Goal: Task Accomplishment & Management: Manage account settings

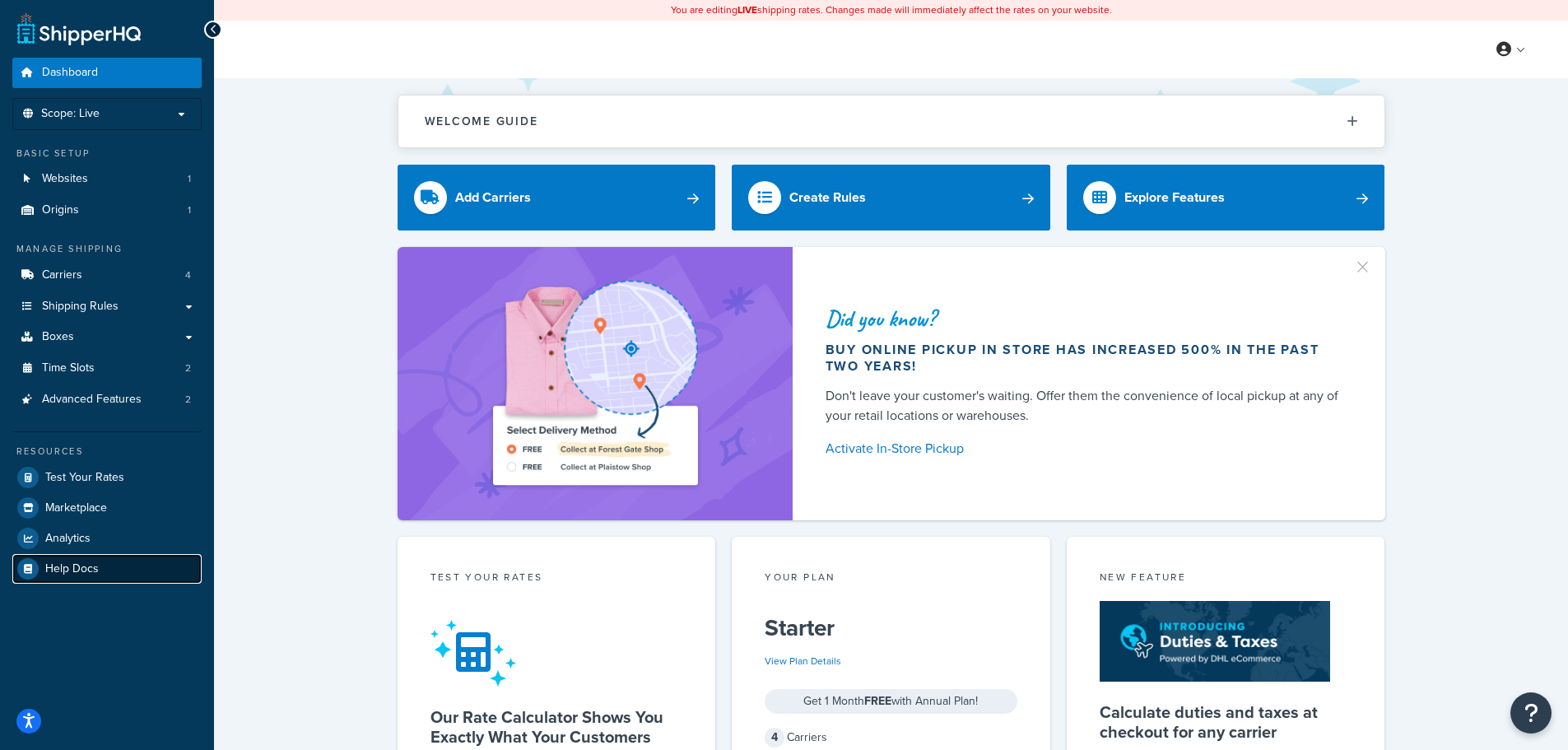
click at [37, 570] on icon at bounding box center [28, 569] width 22 height 22
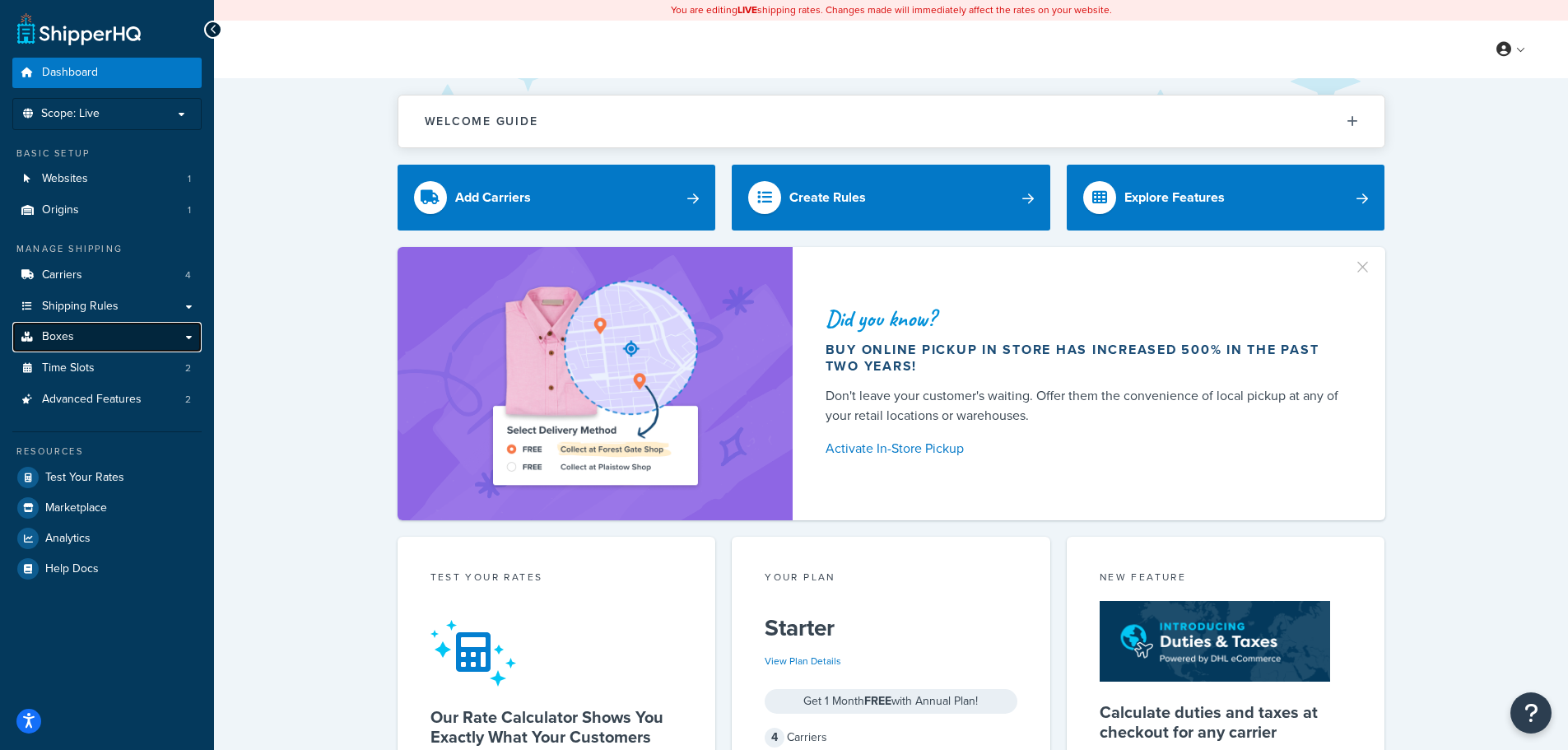
click at [187, 332] on link "Boxes" at bounding box center [107, 337] width 189 height 30
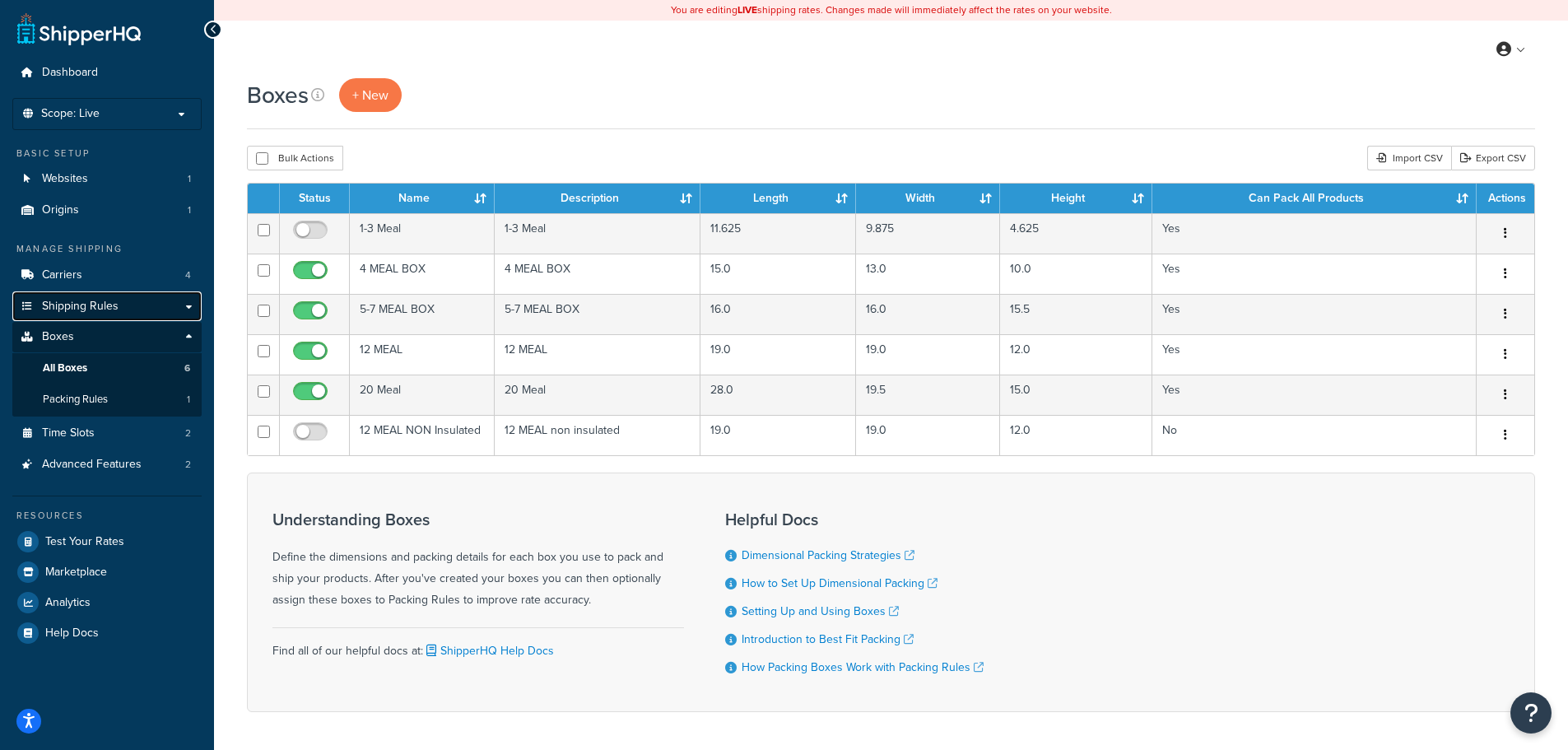
click at [179, 303] on link "Shipping Rules" at bounding box center [107, 306] width 189 height 30
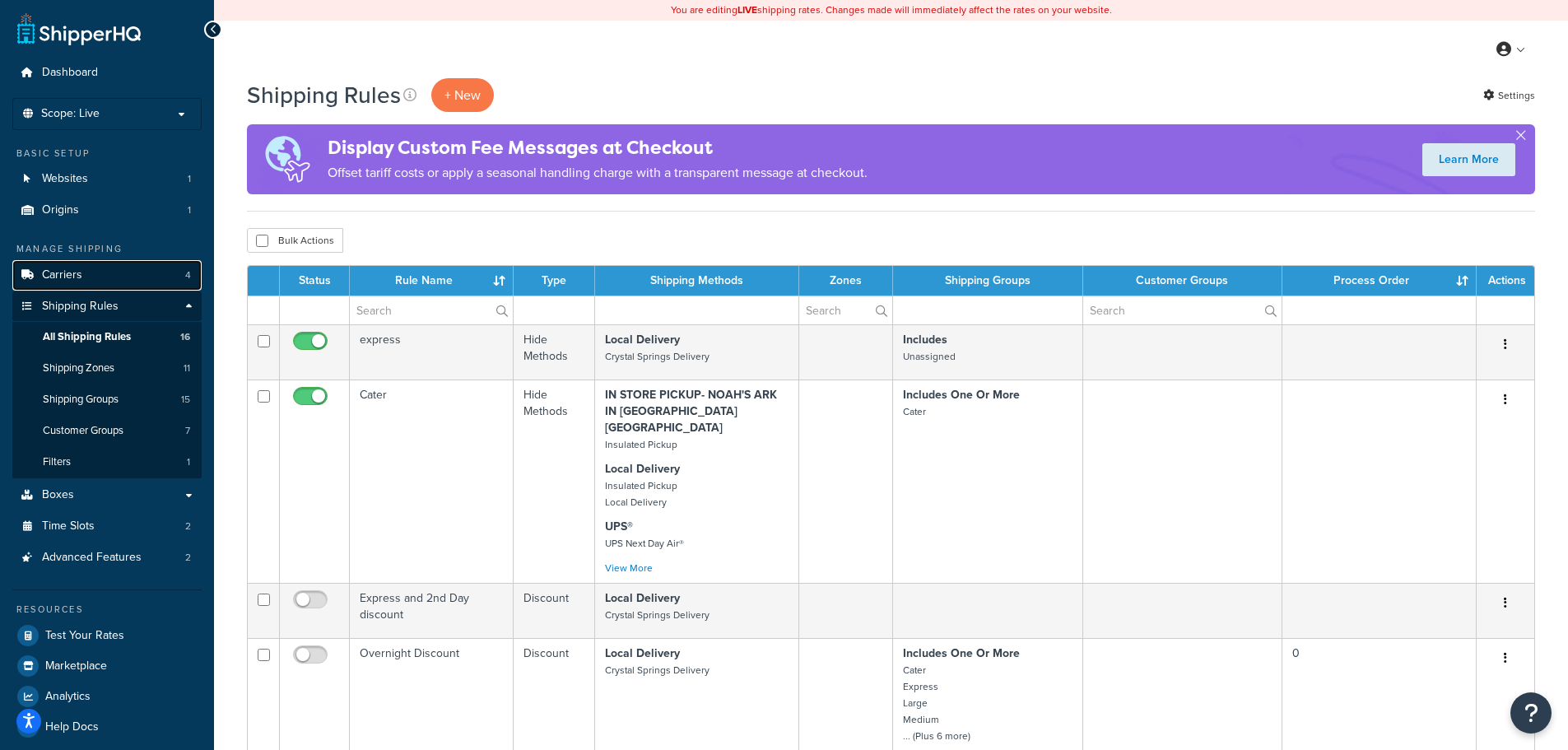
click at [192, 276] on link "Carriers 4" at bounding box center [107, 275] width 189 height 30
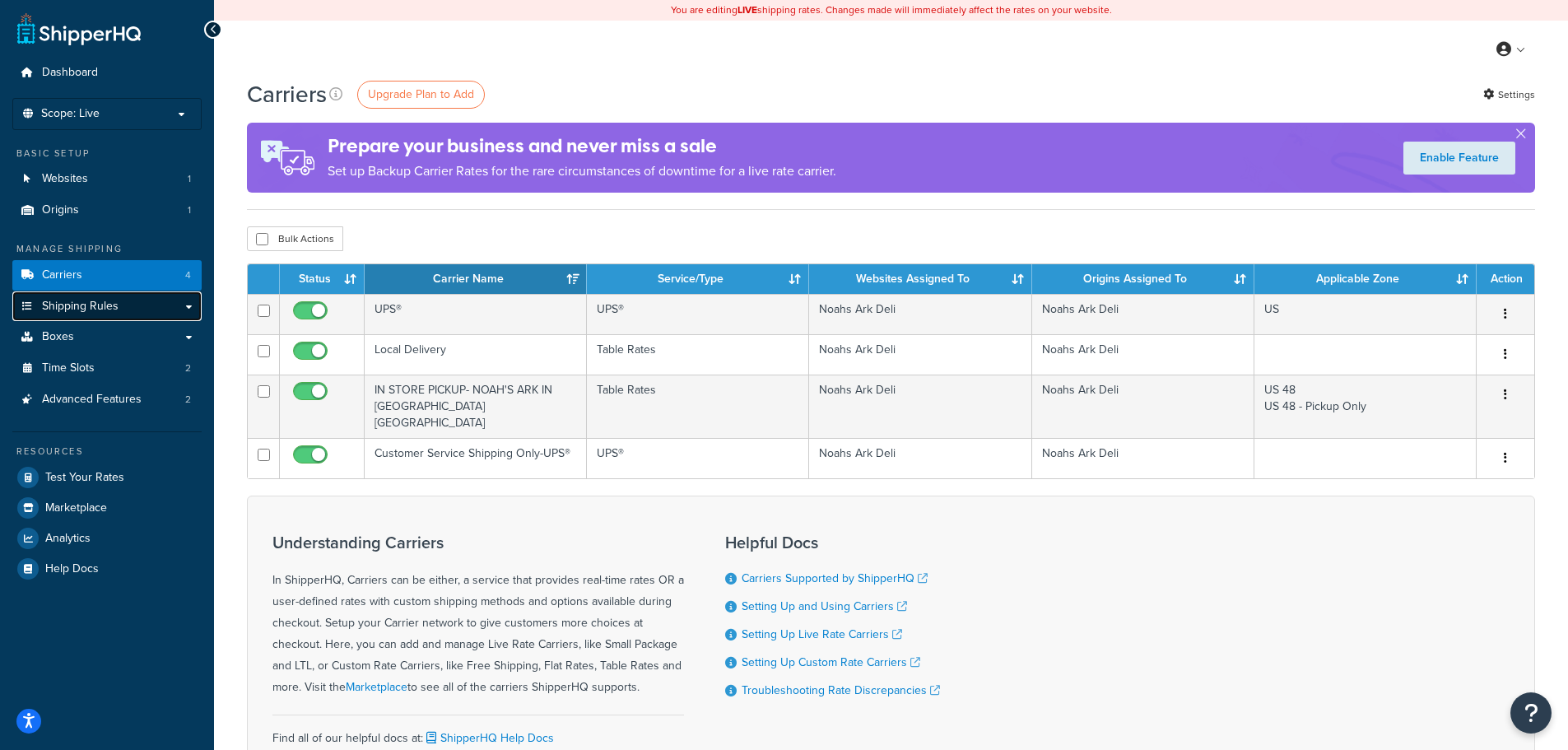
click at [185, 303] on link "Shipping Rules" at bounding box center [107, 306] width 189 height 30
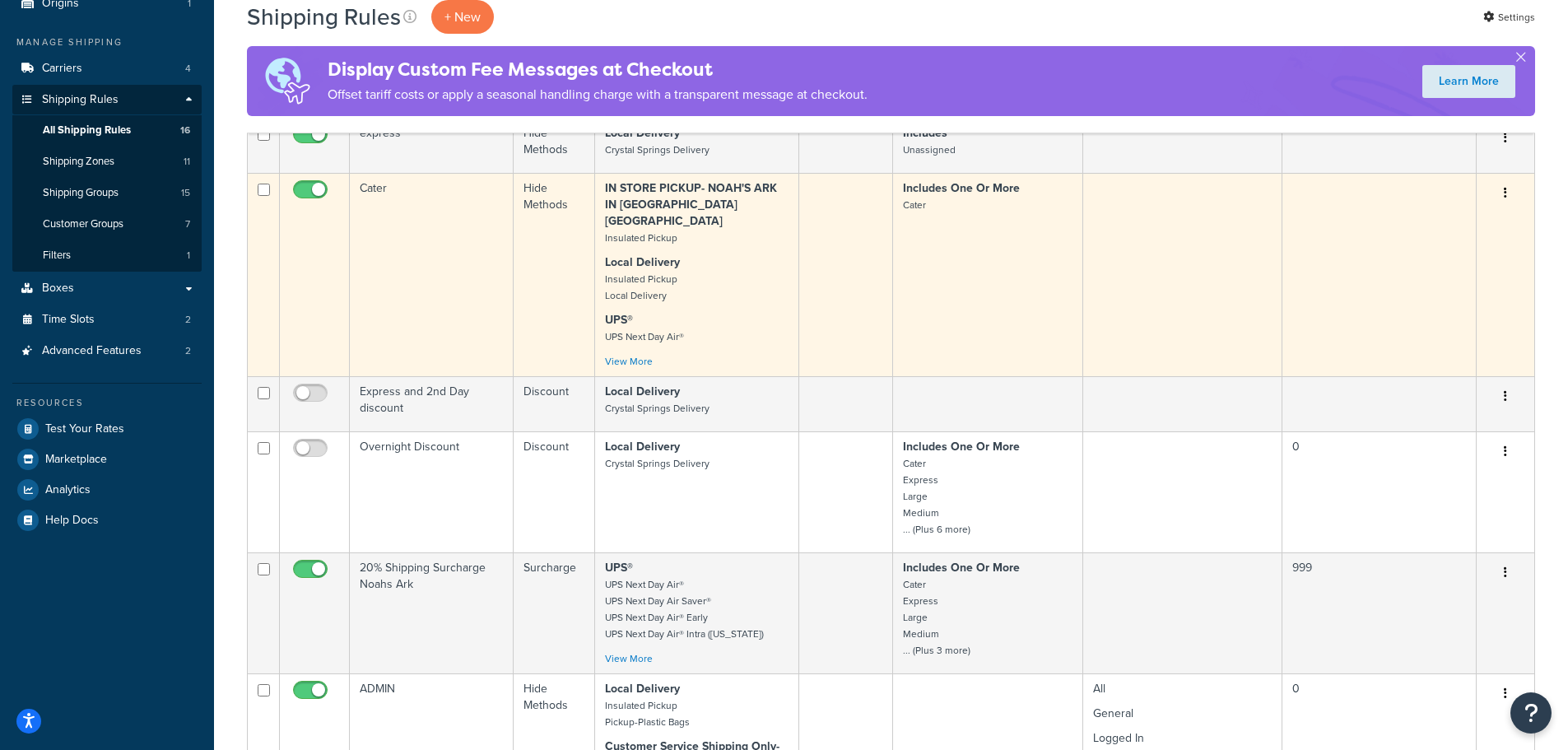
scroll to position [247, 0]
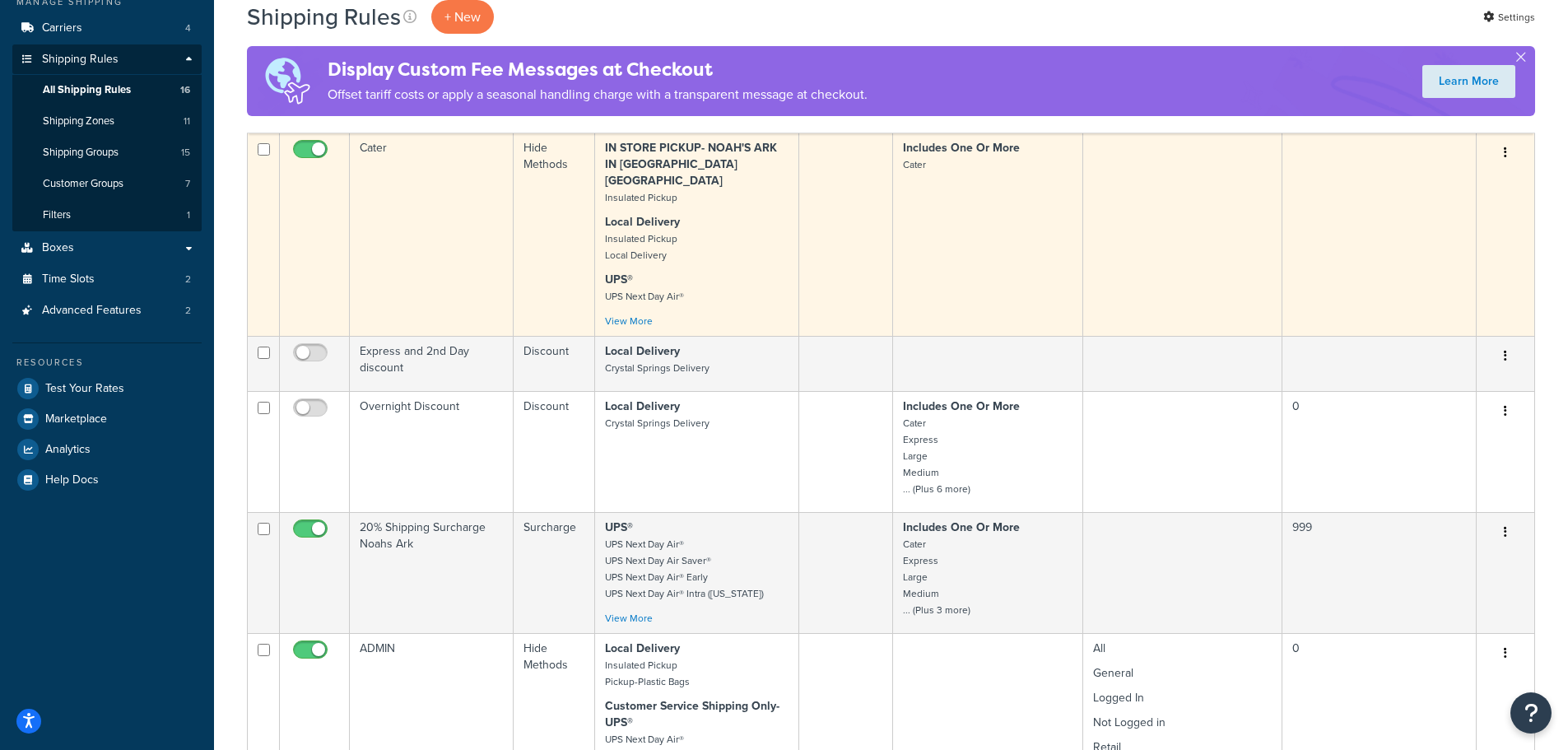
click at [962, 255] on td "Includes One Or More Cater" at bounding box center [987, 234] width 190 height 203
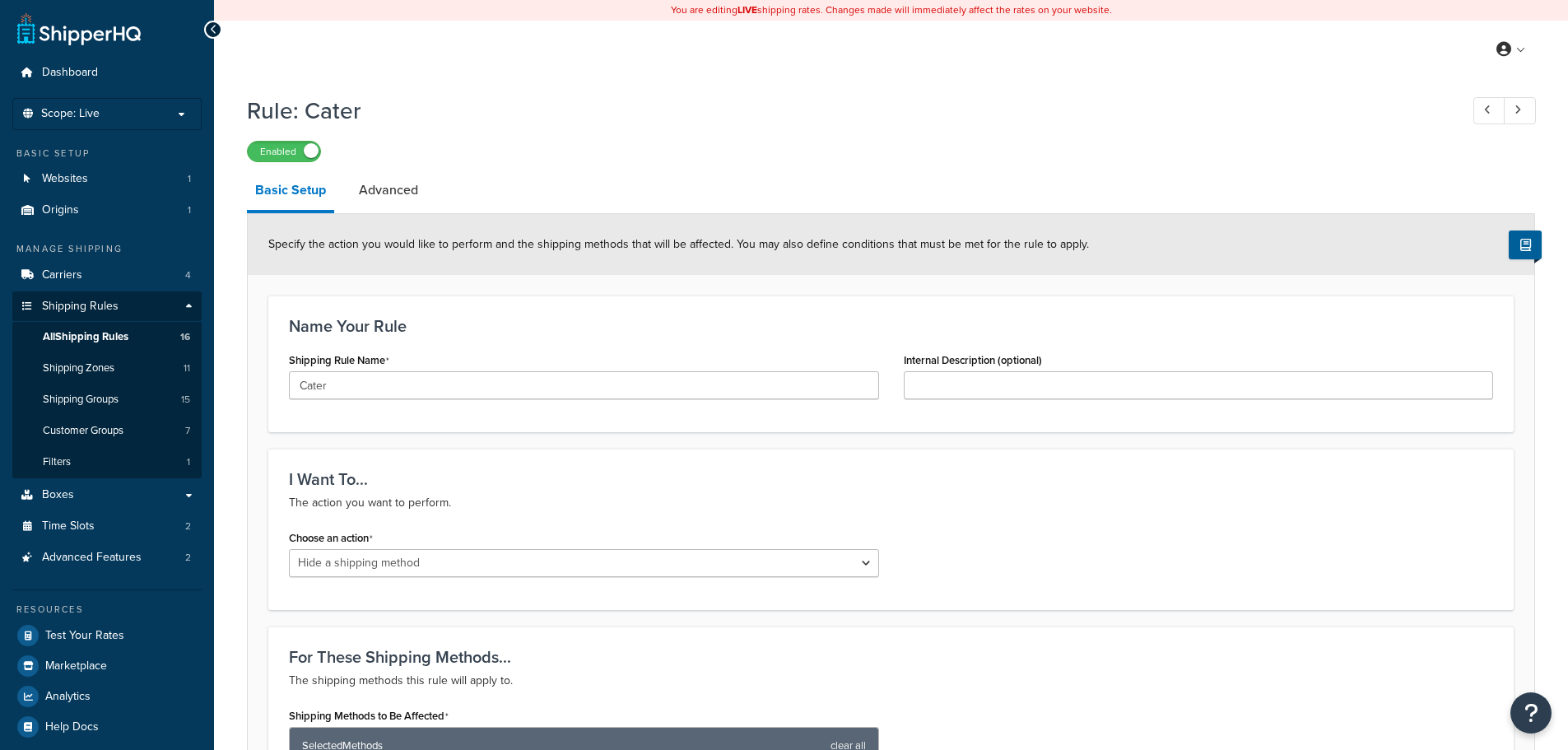
select select "HIDE"
click at [401, 202] on link "Advanced" at bounding box center [388, 190] width 75 height 40
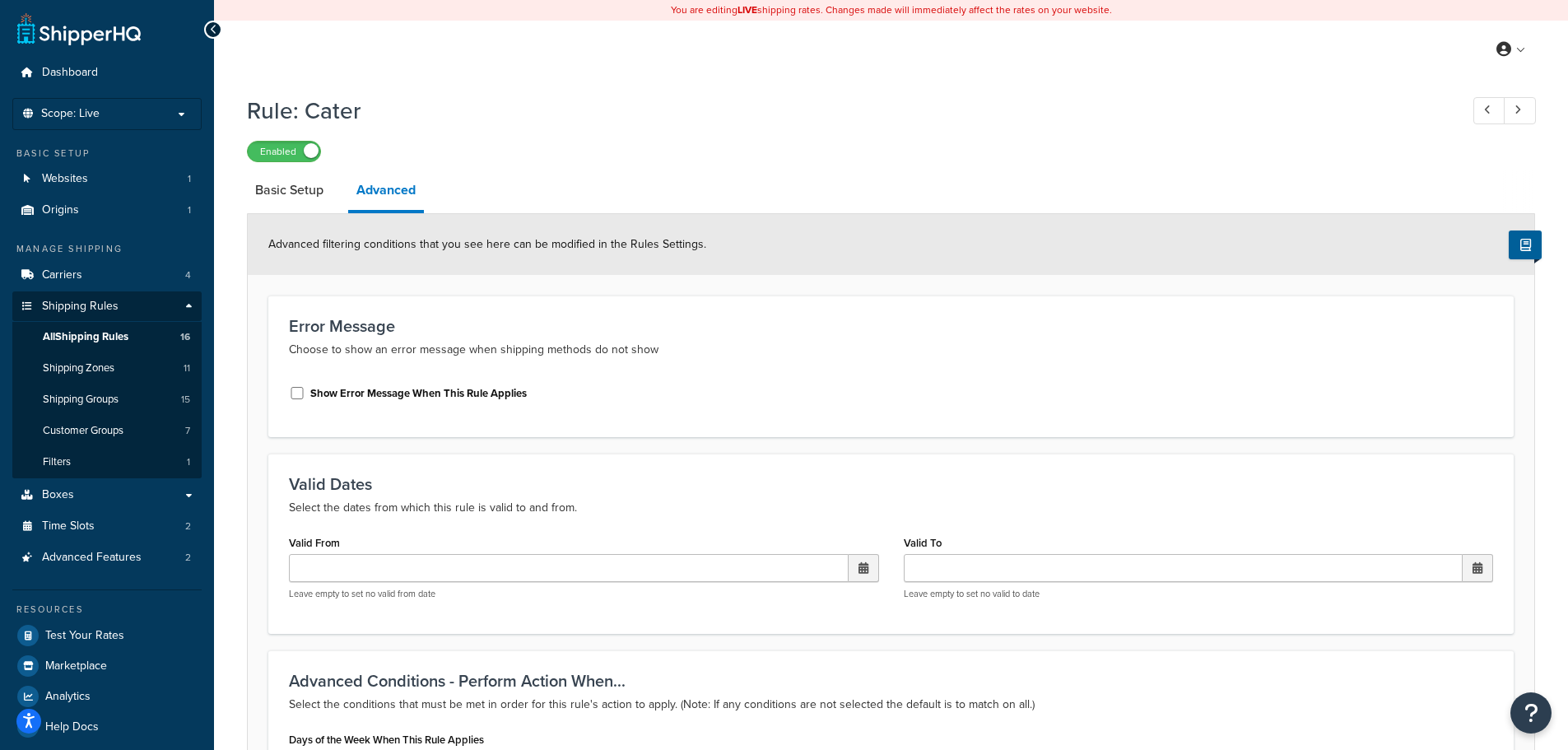
click at [213, 36] on div at bounding box center [213, 30] width 18 height 18
select select "HIDE"
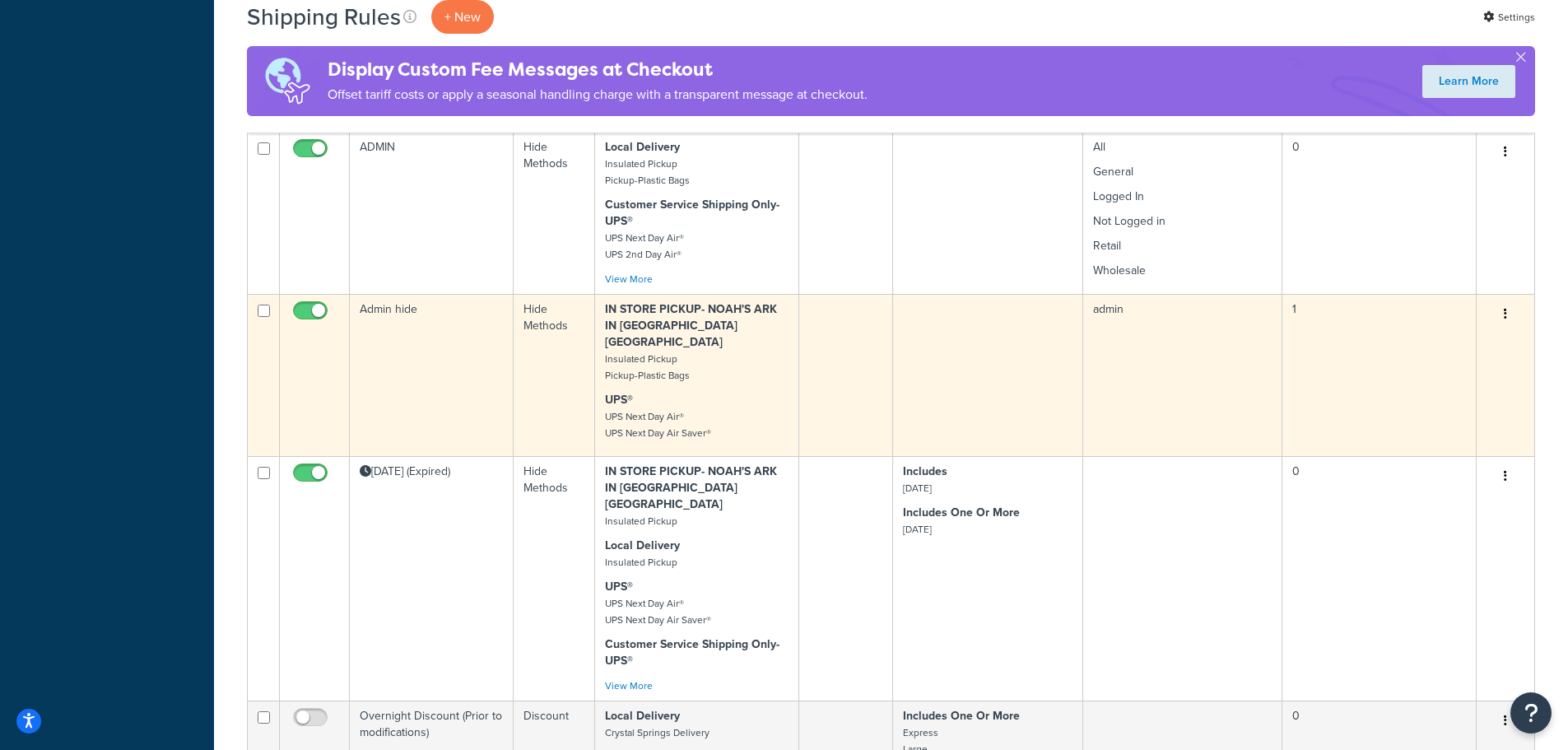
scroll to position [778, 0]
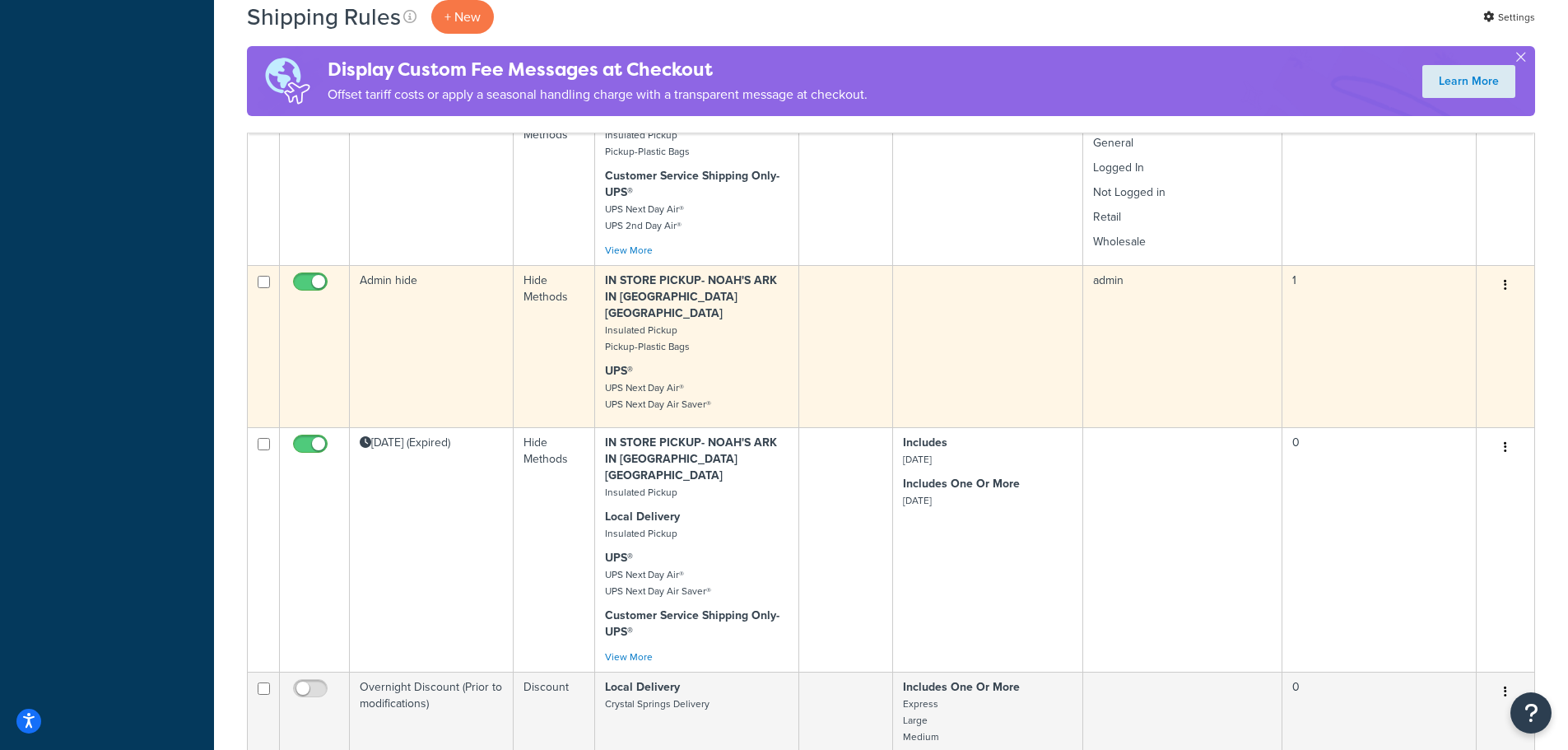
click at [721, 304] on p "IN STORE PICKUP- NOAH'S ARK IN TEANECK NJ Insulated Pickup Pickup-Plastic Bags" at bounding box center [697, 313] width 184 height 82
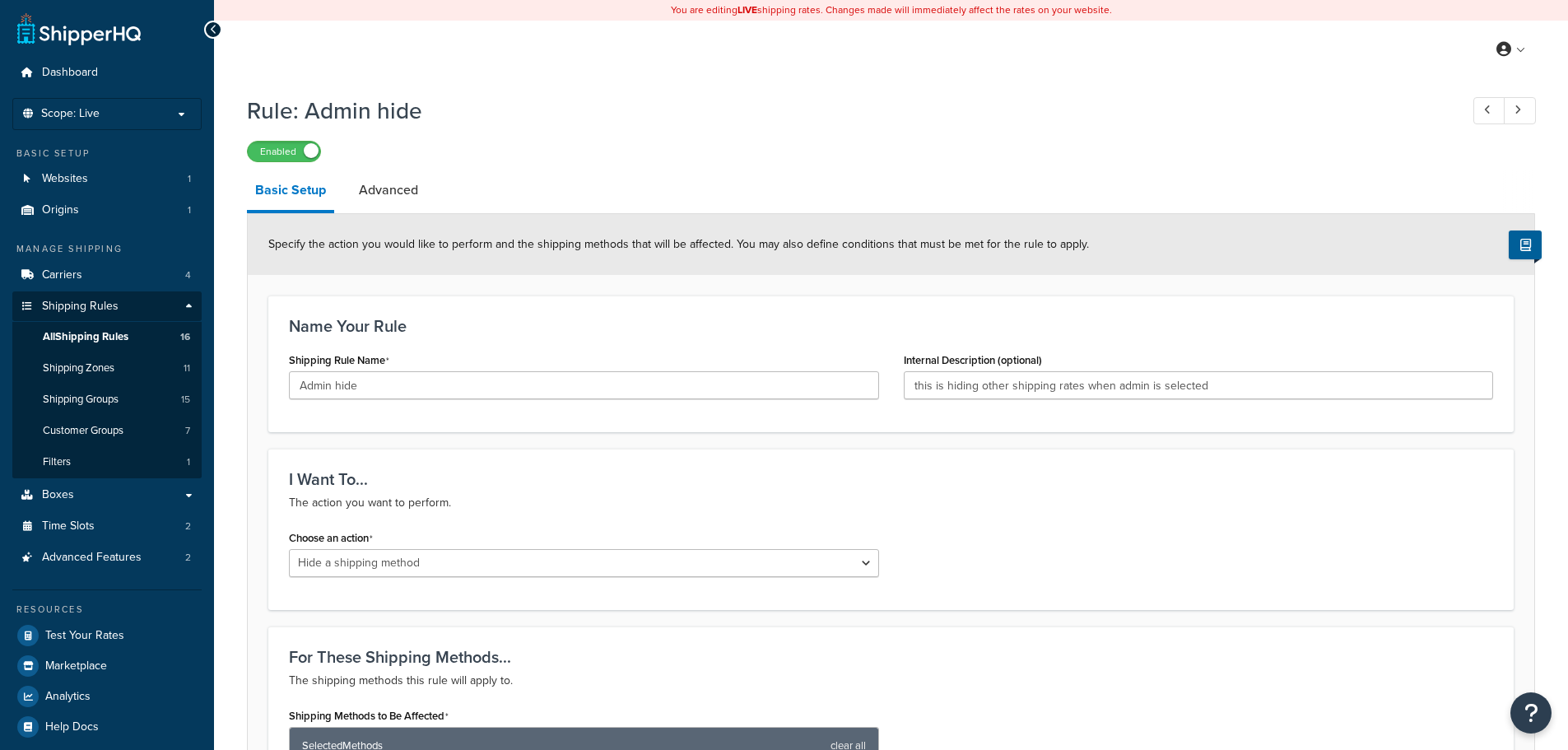
select select "HIDE"
click at [379, 198] on link "Advanced" at bounding box center [388, 190] width 75 height 40
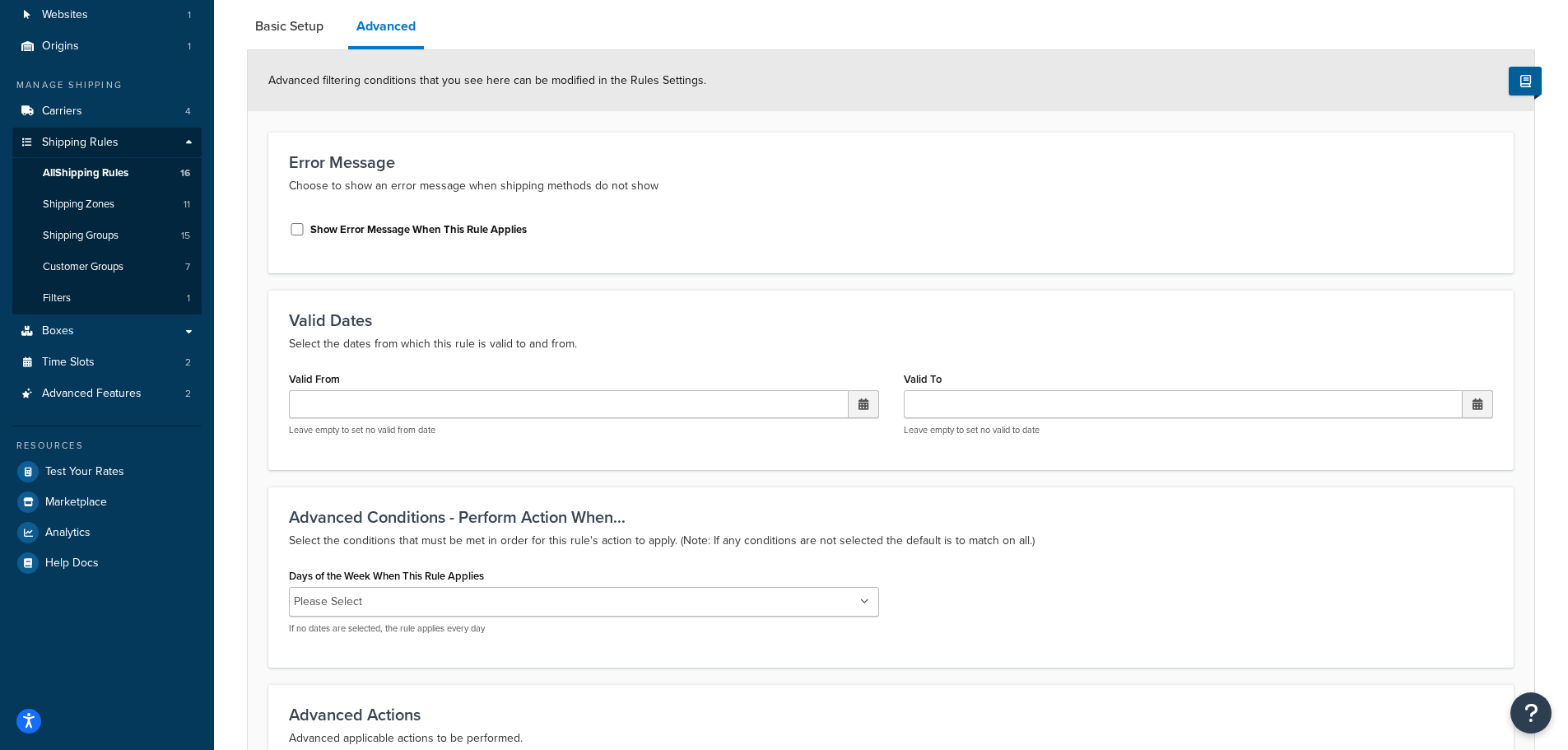
scroll to position [165, 0]
select select "HIDE"
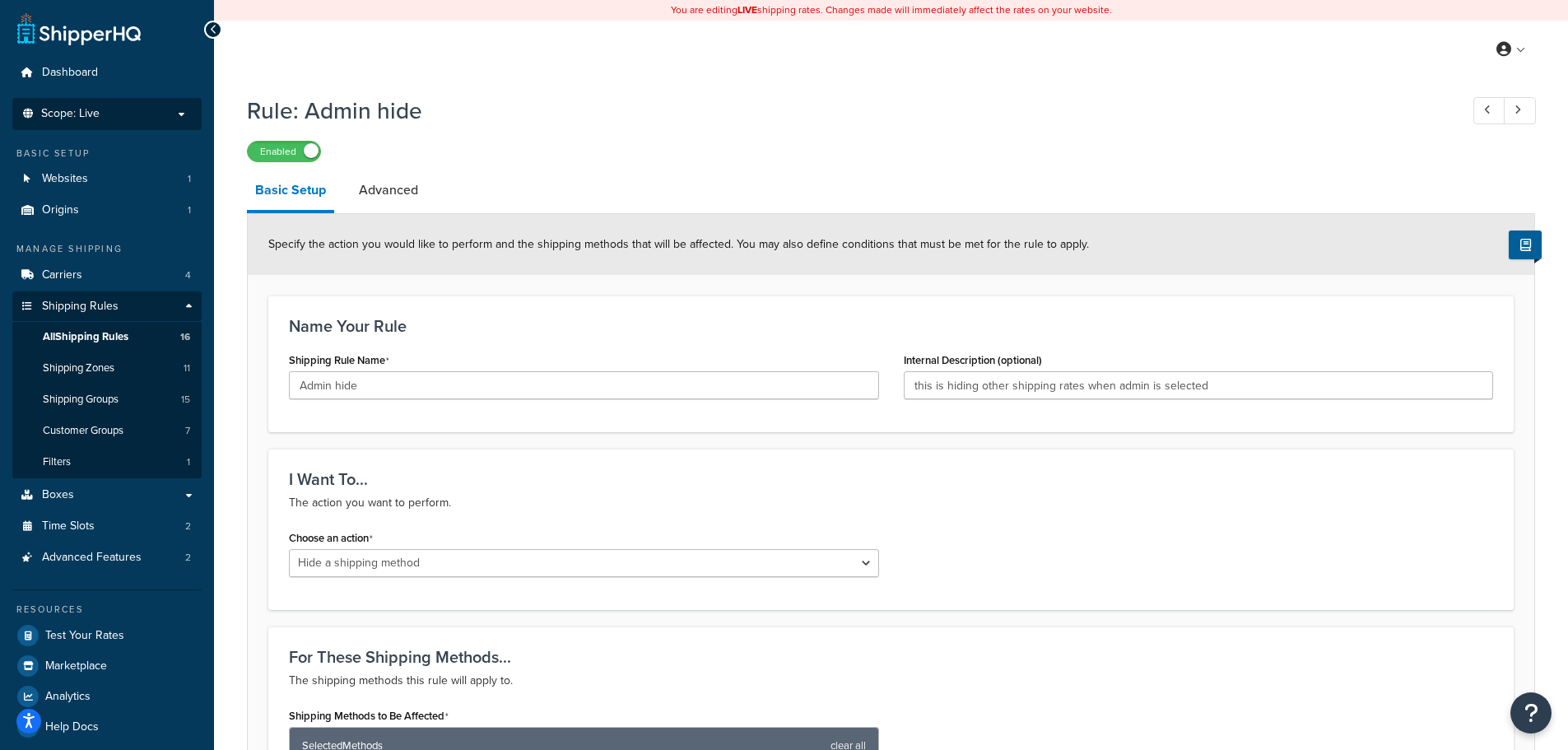
click at [189, 117] on p "Scope: Live" at bounding box center [107, 114] width 174 height 14
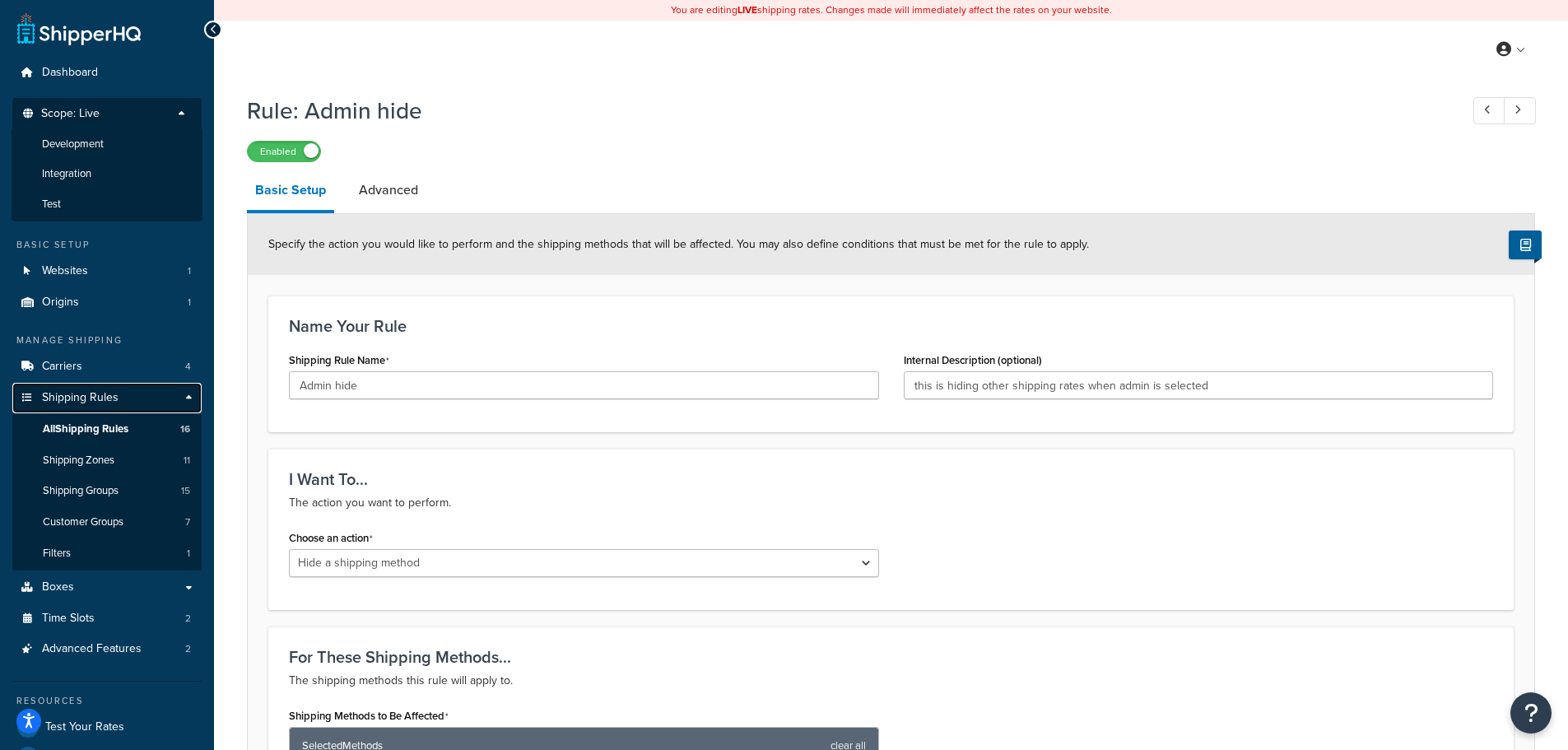
click at [137, 398] on link "Shipping Rules" at bounding box center [107, 398] width 189 height 30
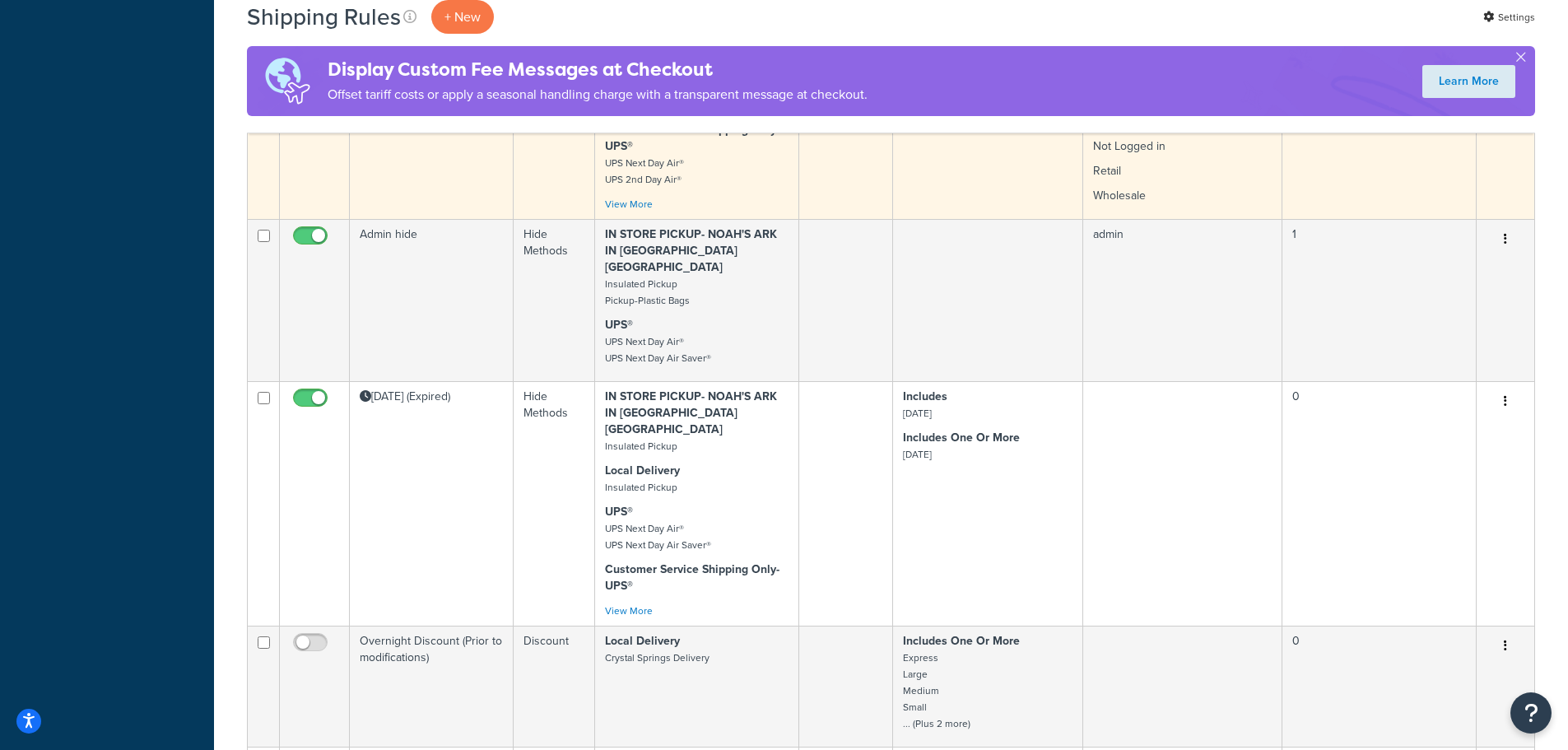
scroll to position [988, 0]
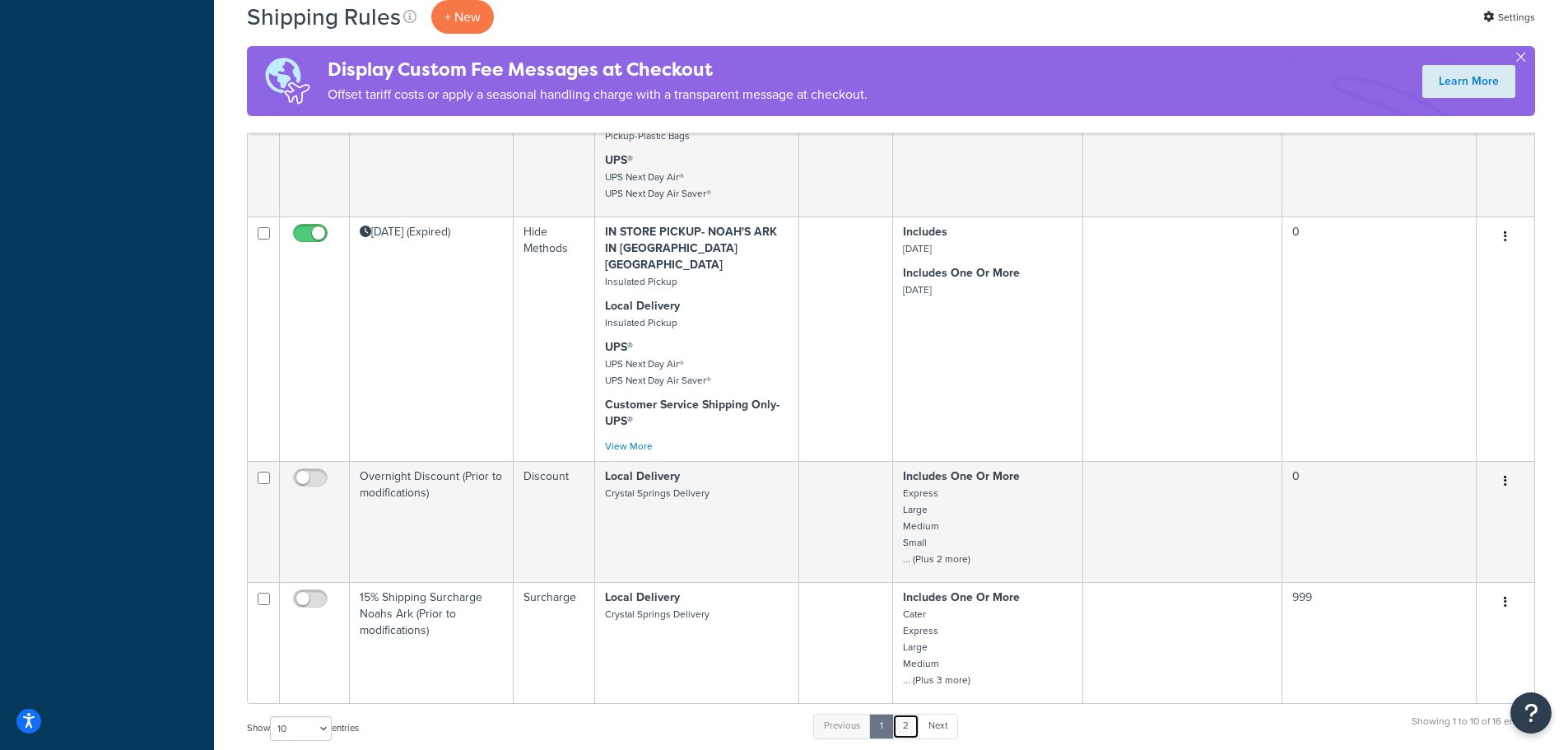
click at [915, 714] on link "2" at bounding box center [905, 727] width 27 height 24
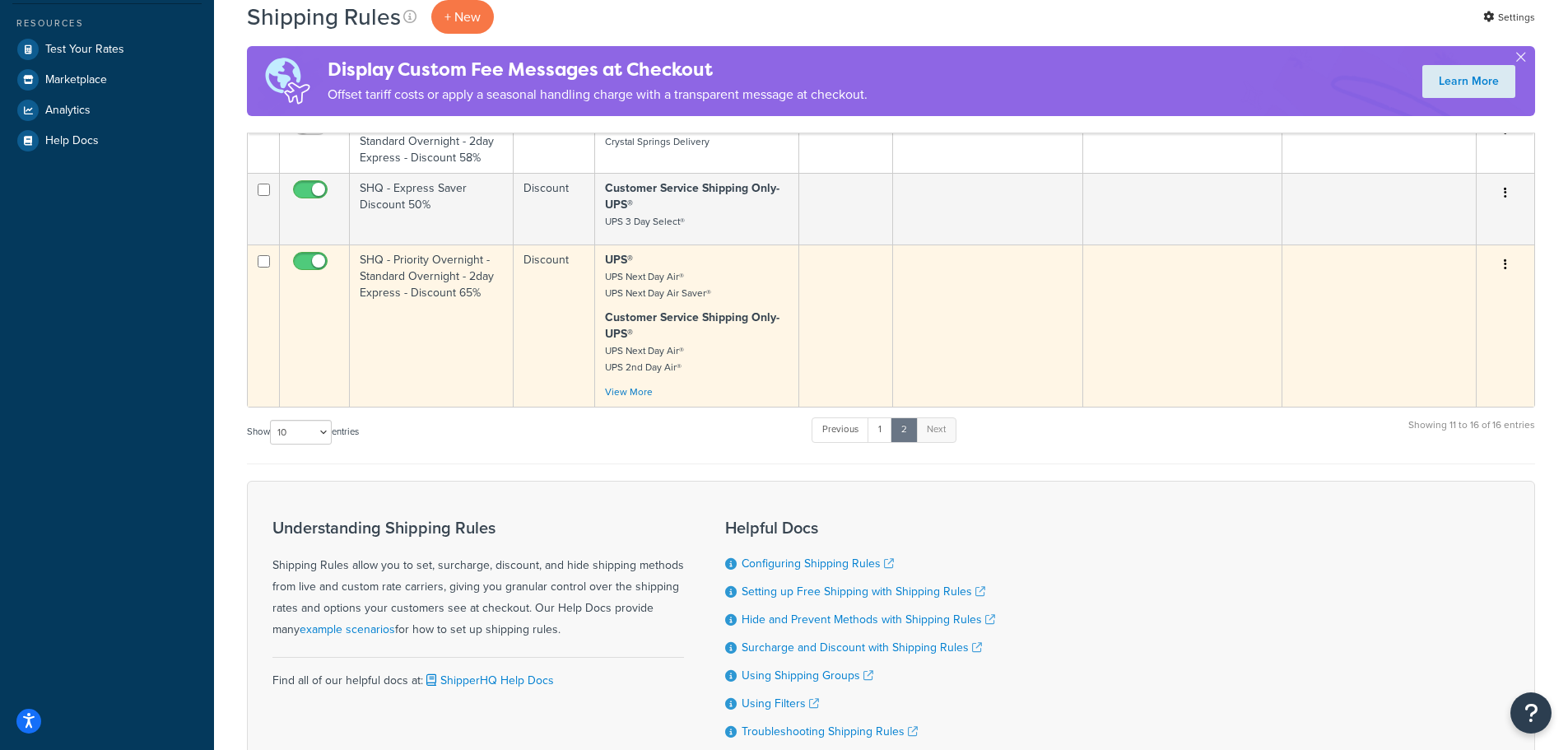
scroll to position [695, 0]
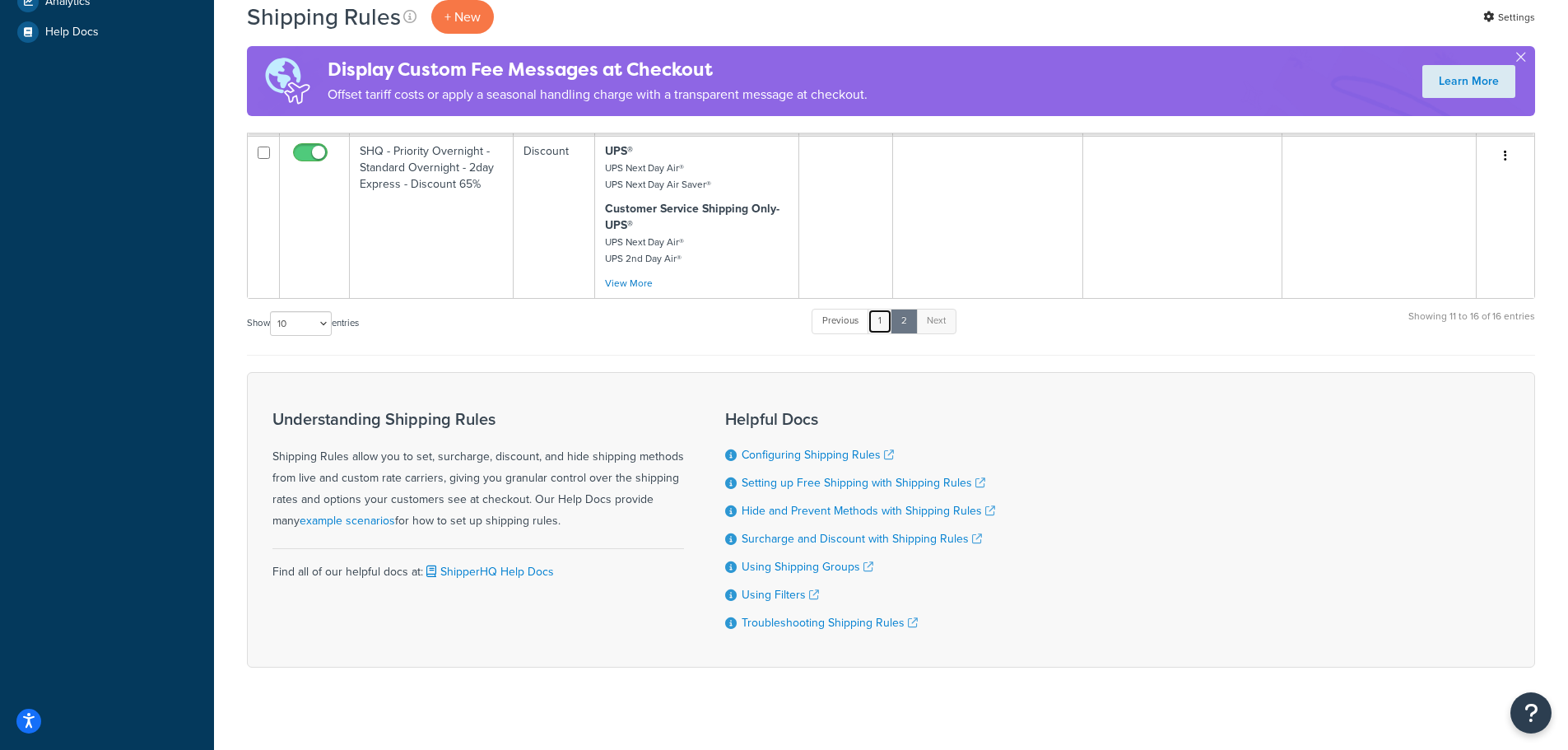
click at [885, 309] on link "1" at bounding box center [880, 321] width 24 height 24
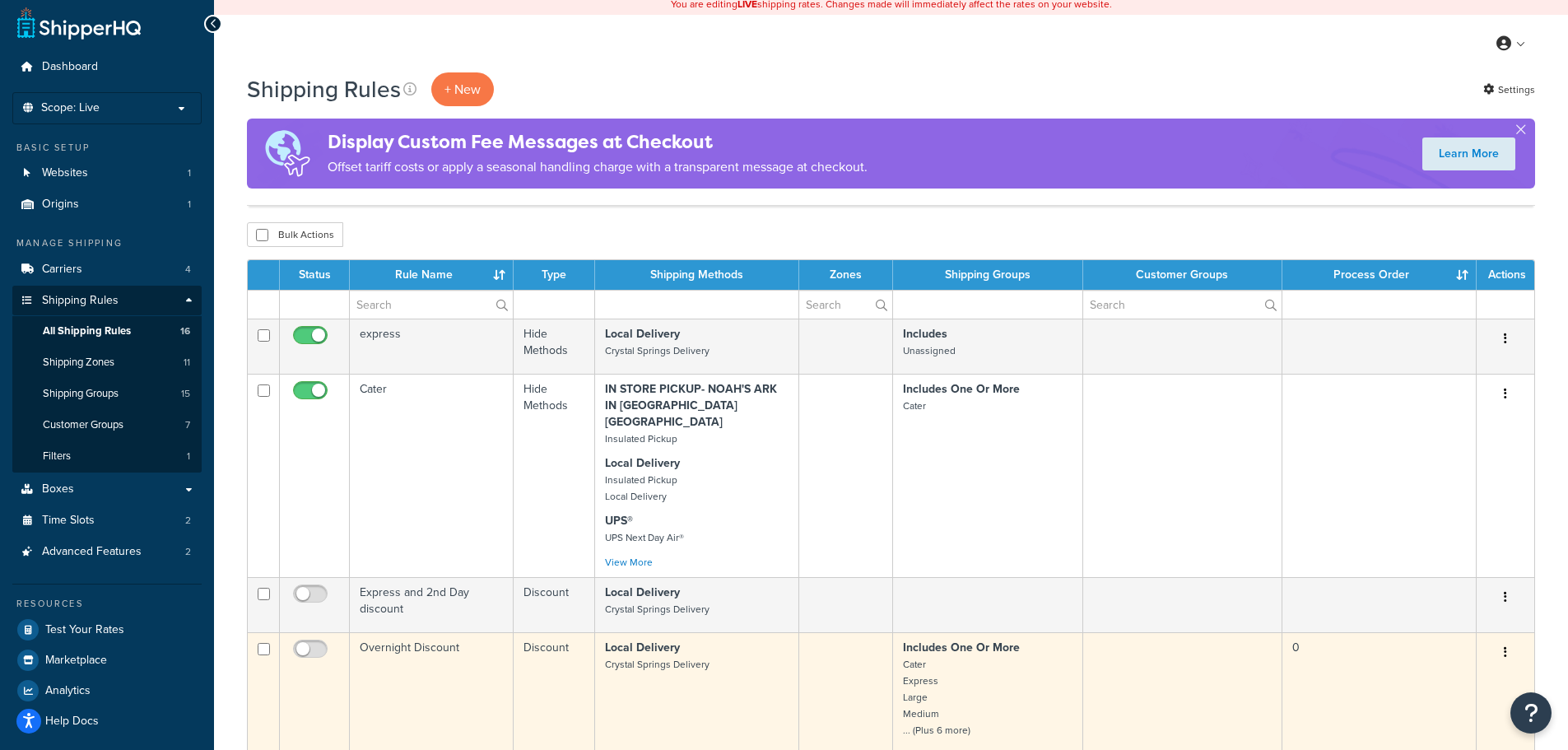
scroll to position [0, 0]
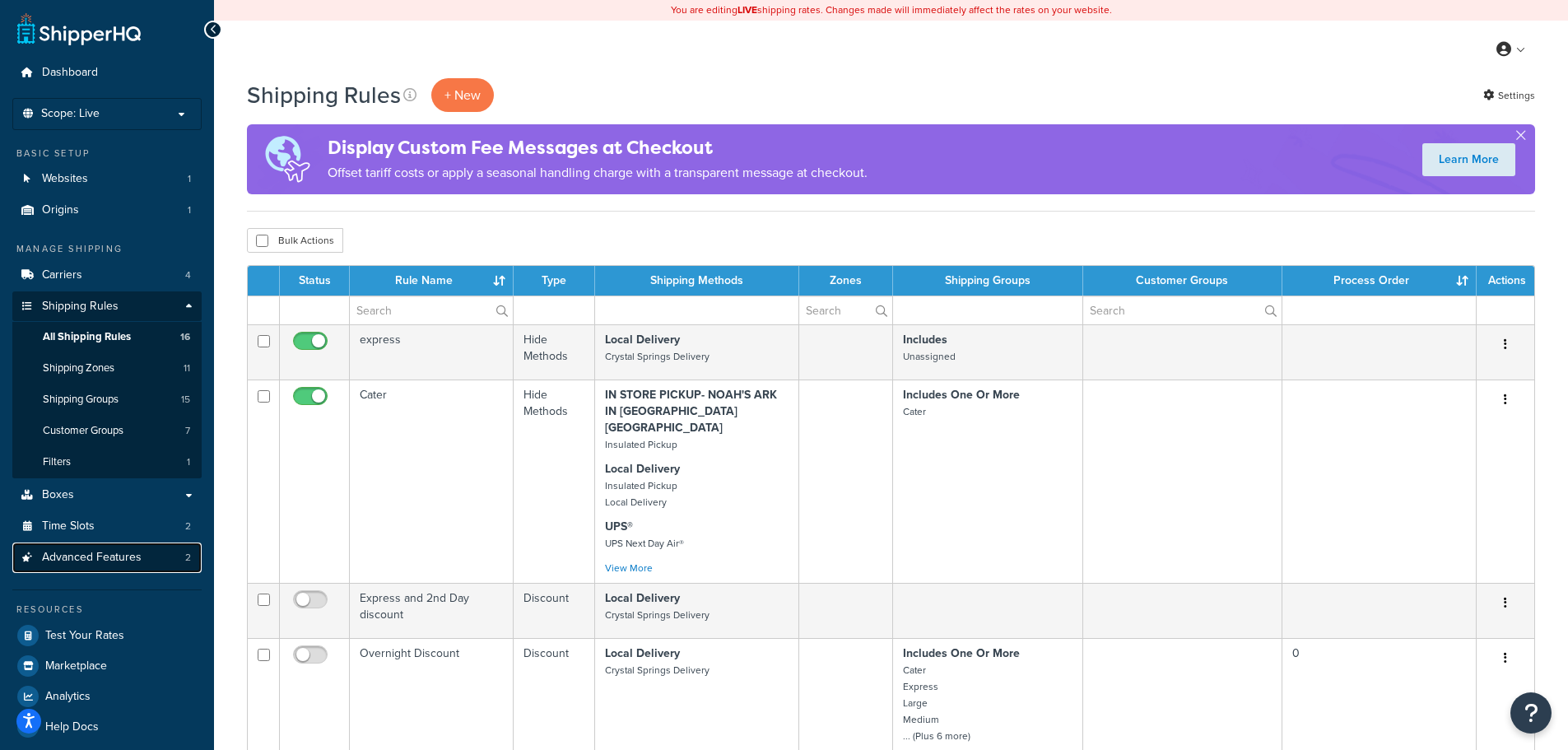
click at [157, 566] on link "Advanced Features 2" at bounding box center [107, 557] width 189 height 30
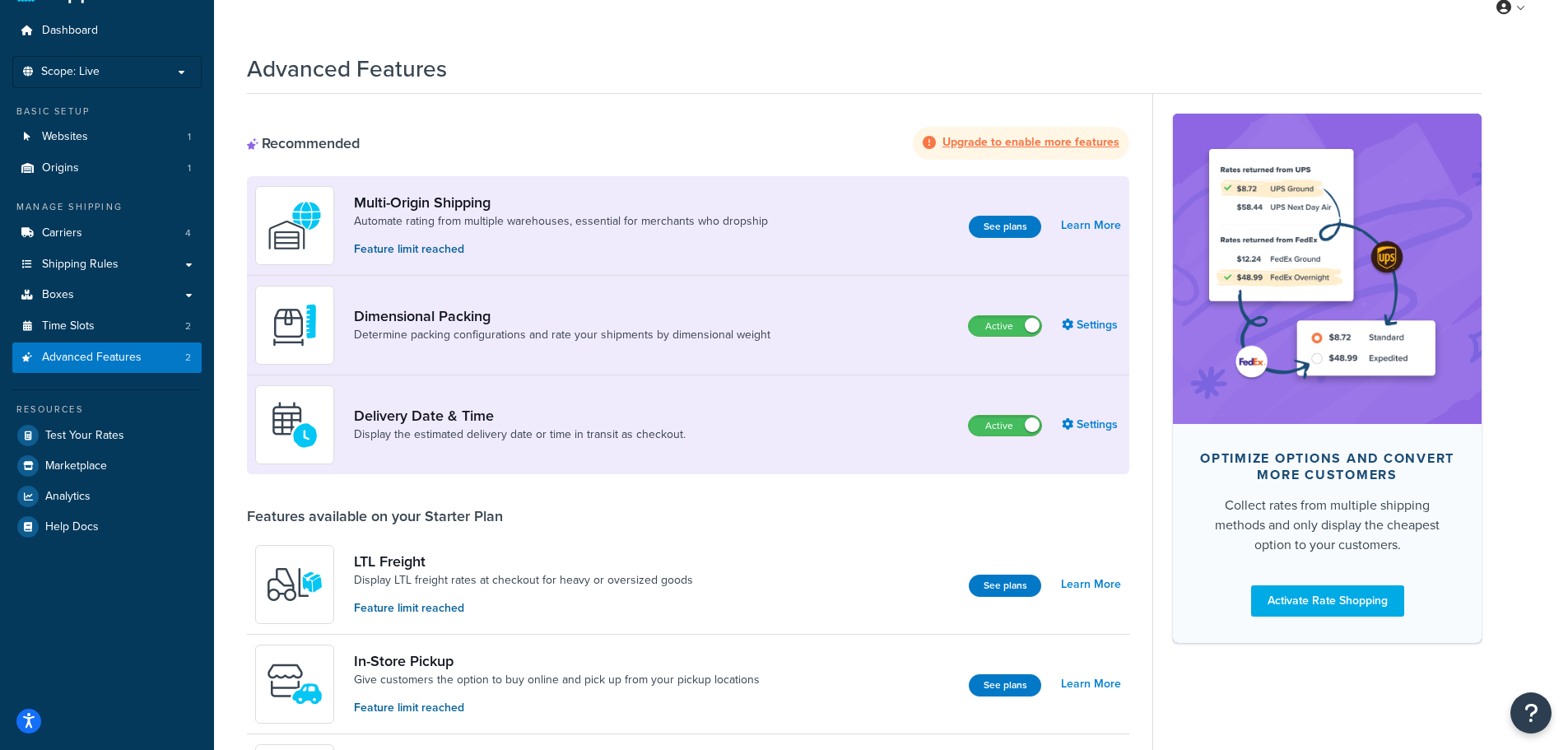
scroll to position [35, 0]
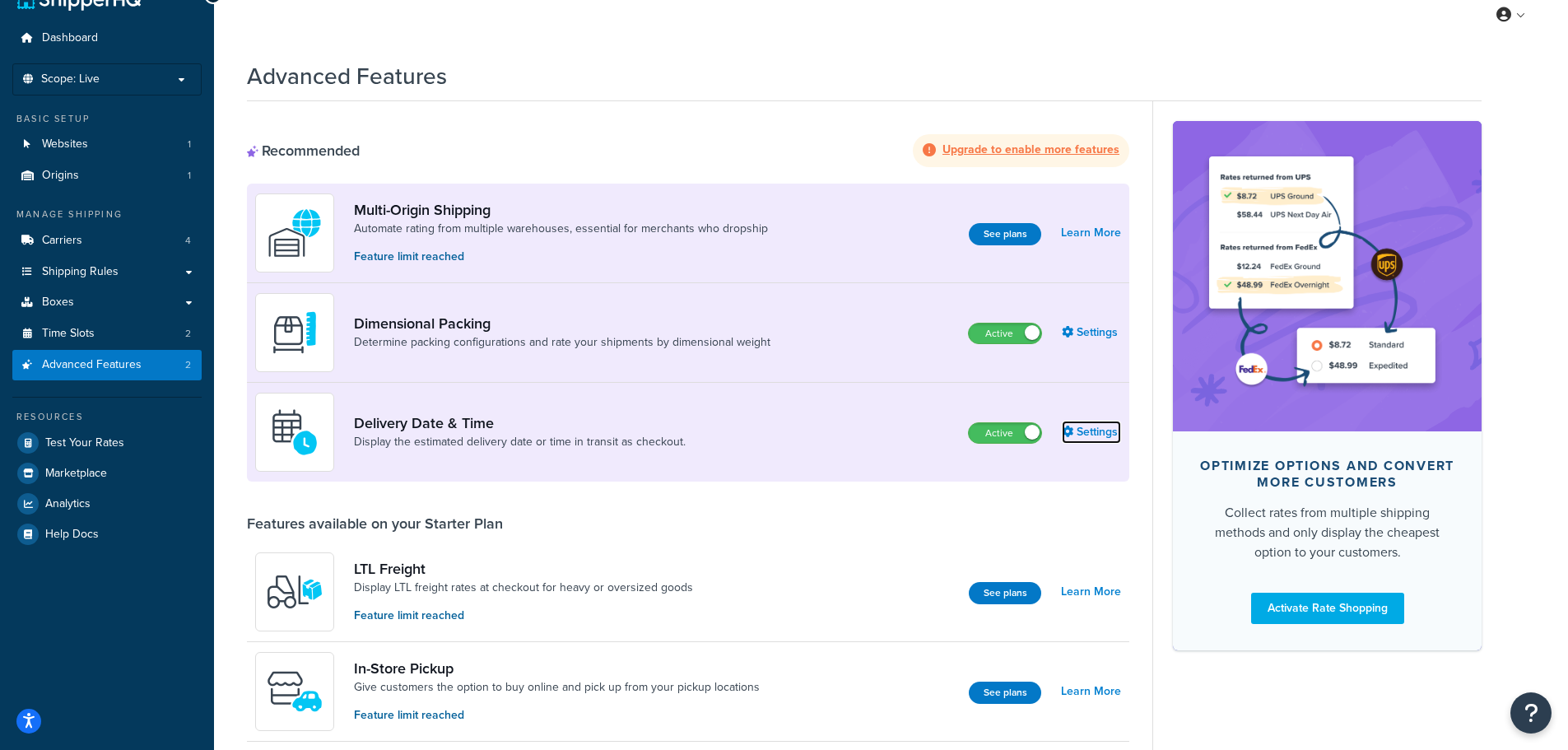
click at [1077, 431] on link "Settings" at bounding box center [1092, 432] width 59 height 23
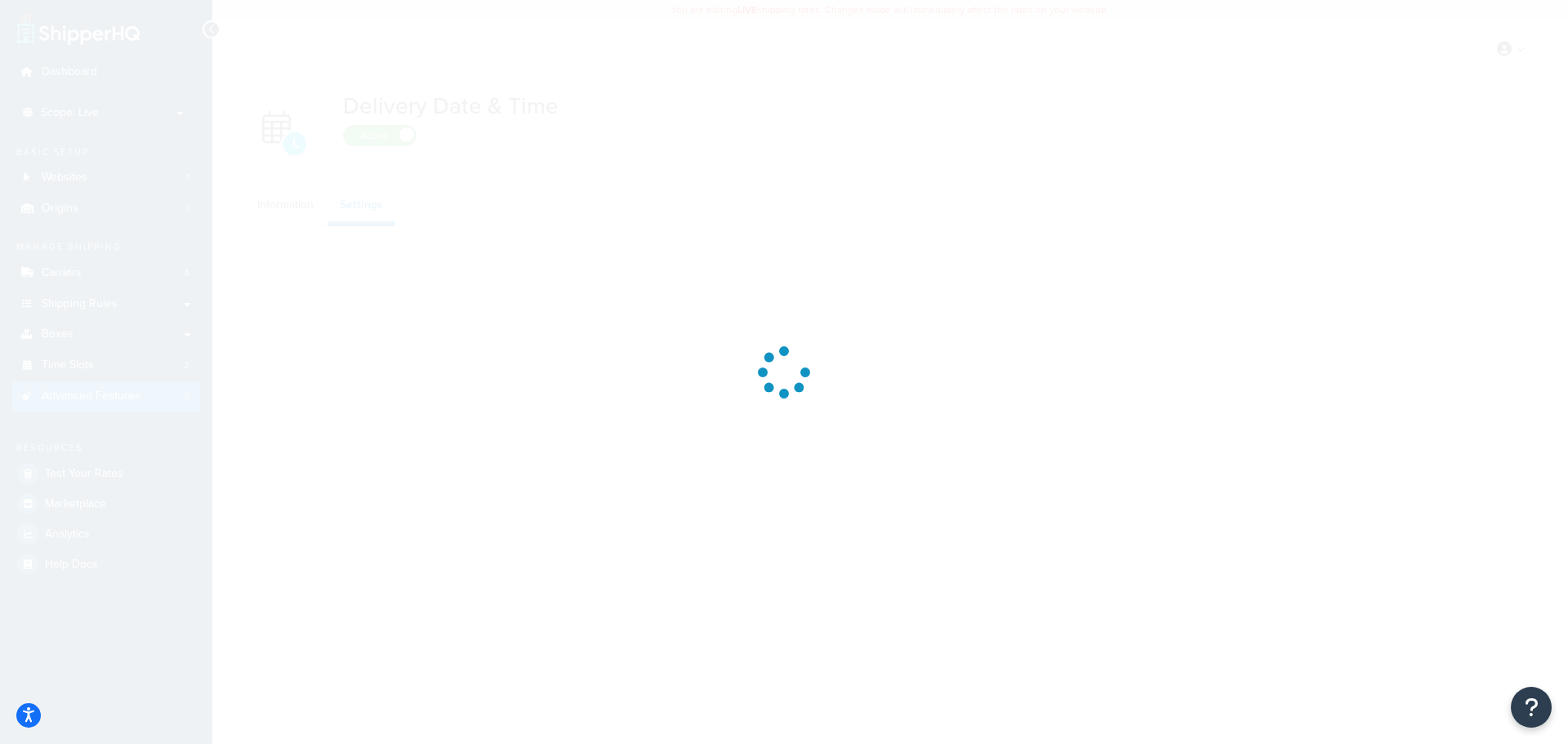
select select "Inline"
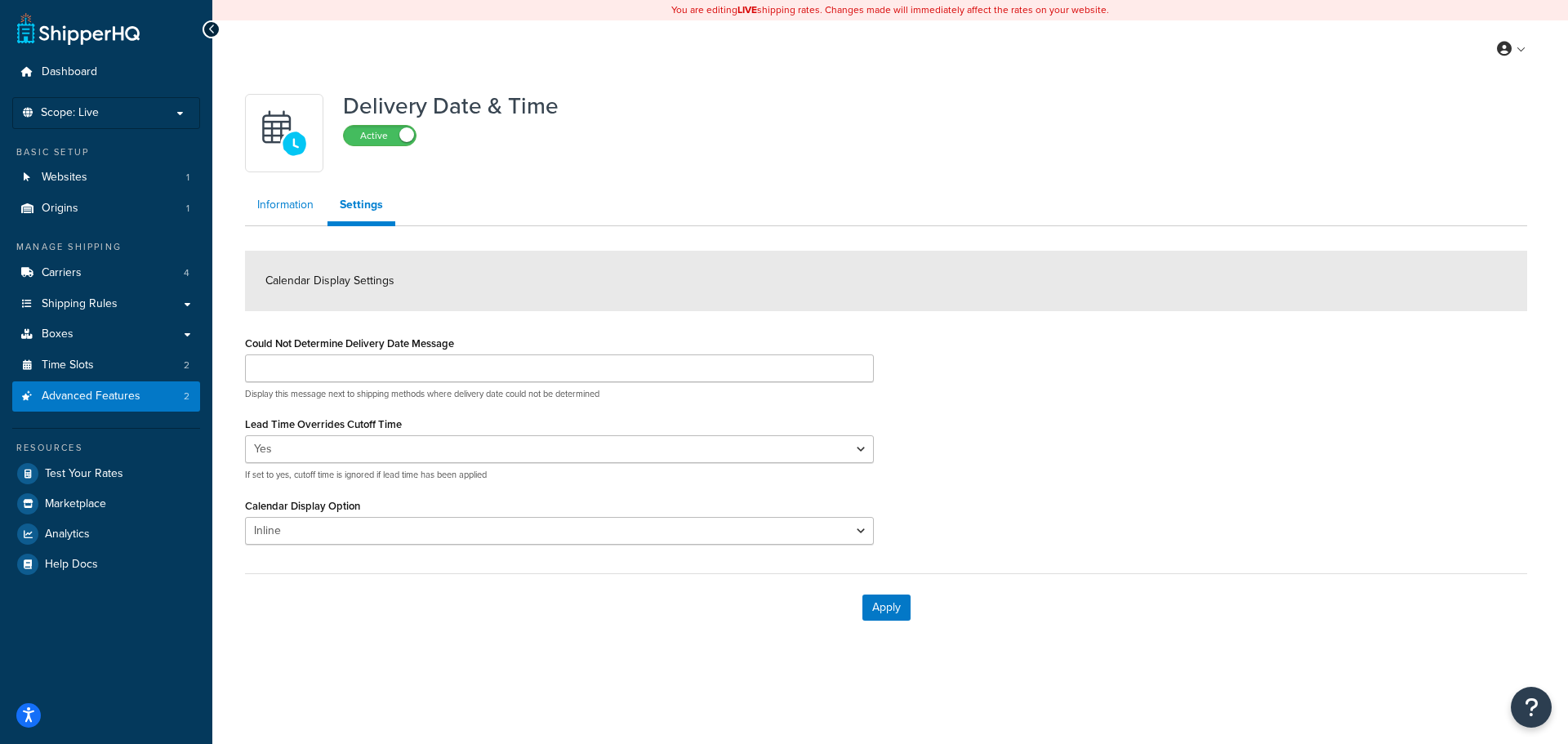
click at [294, 213] on link "Information" at bounding box center [286, 205] width 81 height 33
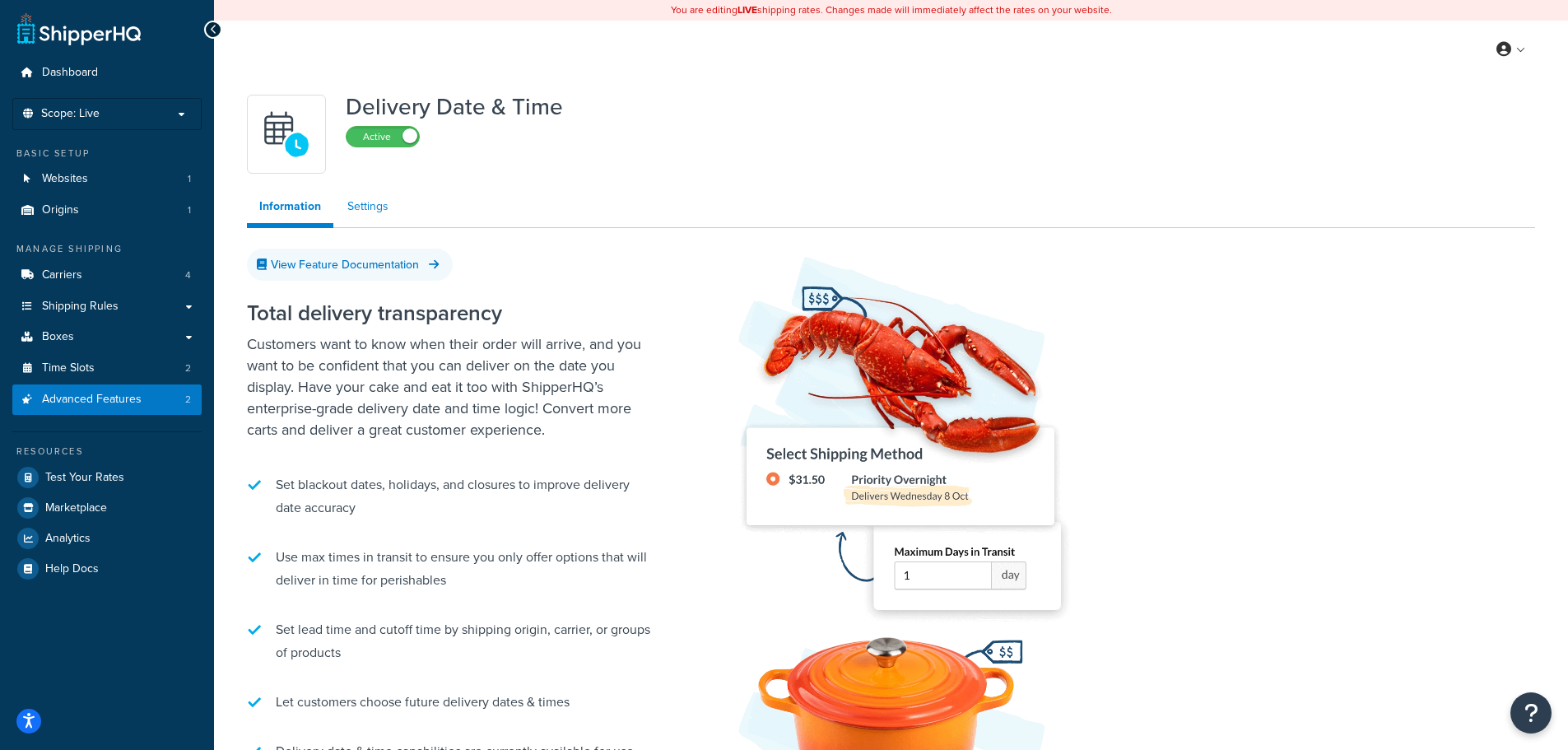
click at [367, 201] on link "Settings" at bounding box center [368, 207] width 66 height 33
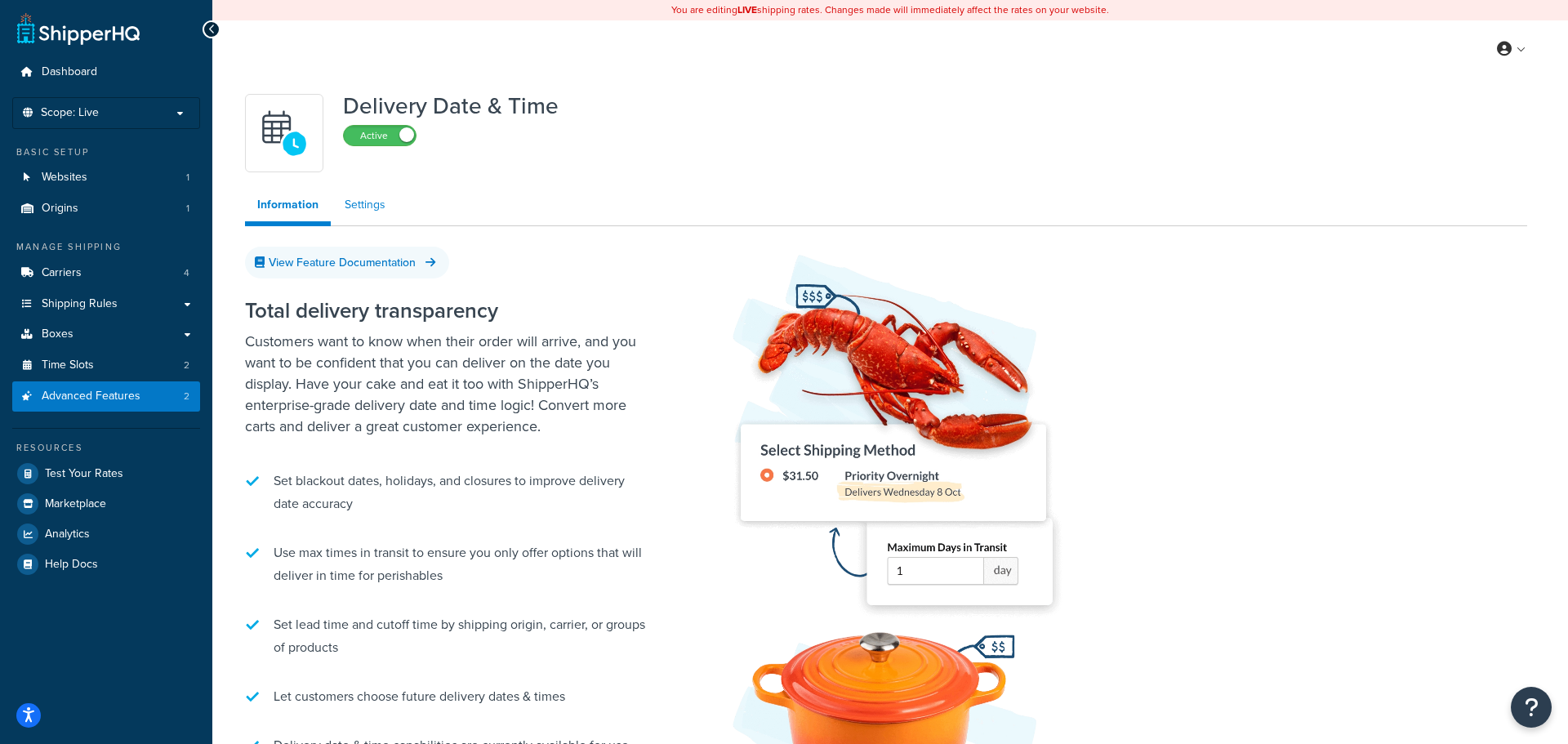
select select "Inline"
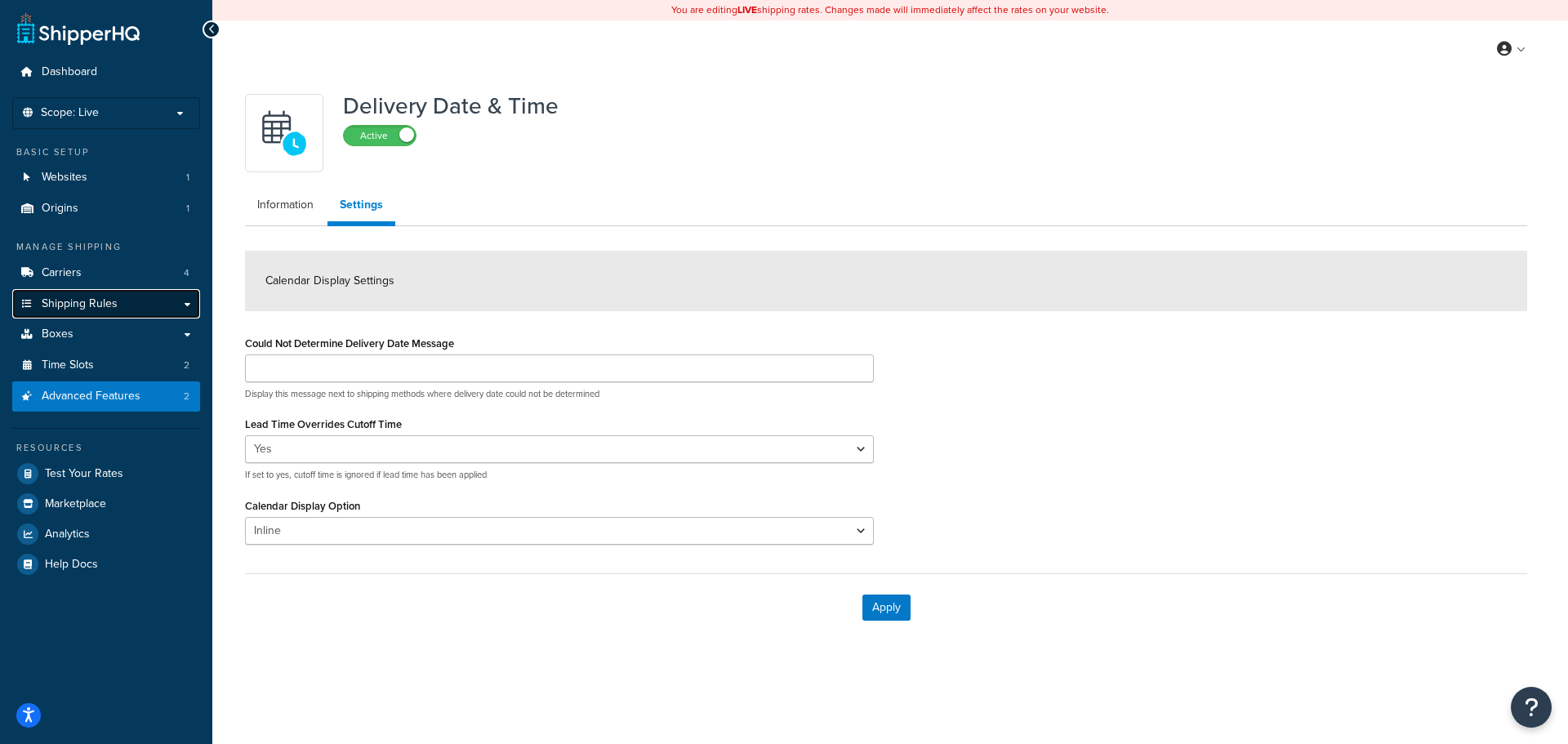
click at [121, 295] on link "Shipping Rules" at bounding box center [106, 304] width 188 height 30
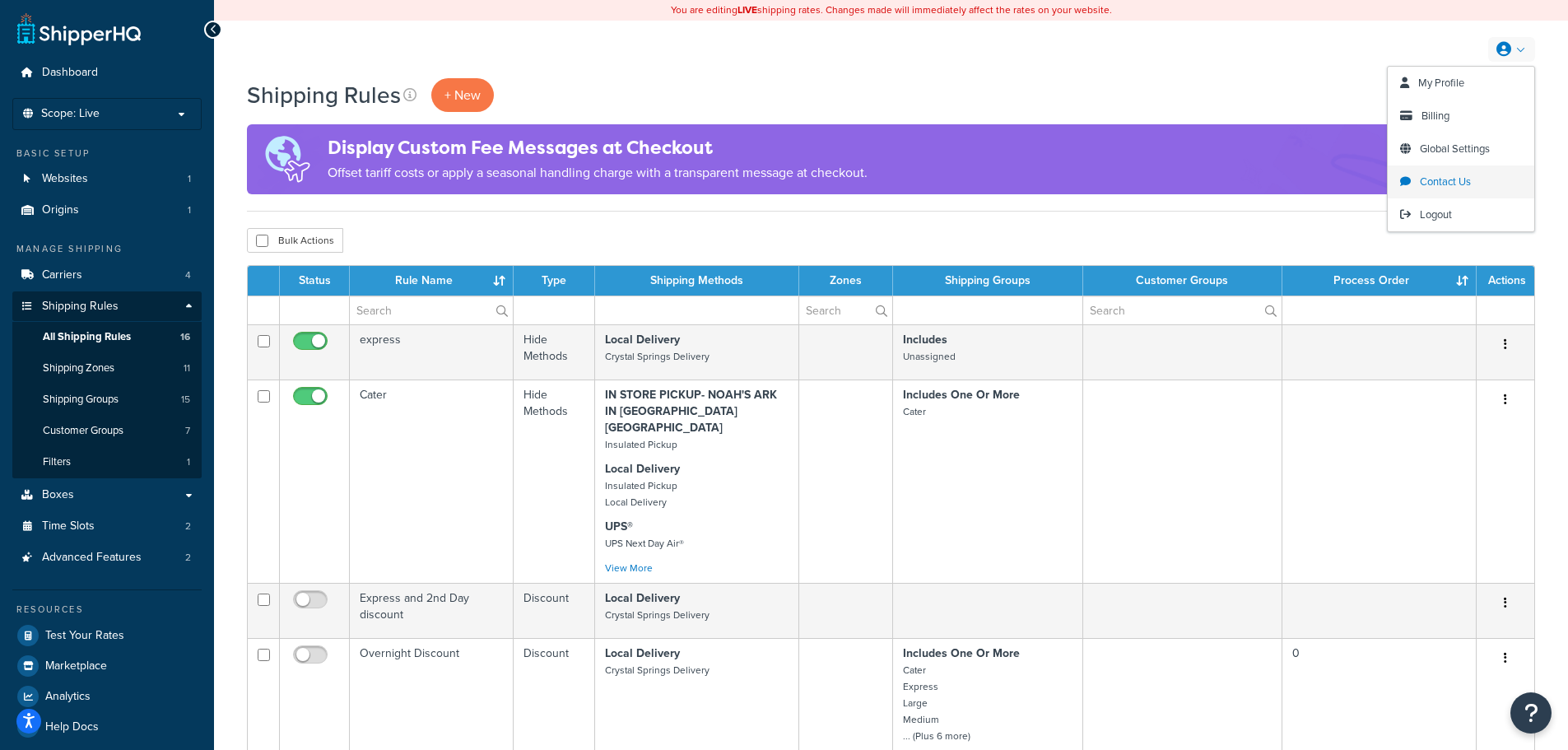
click at [1445, 196] on link "Contact Us" at bounding box center [1461, 182] width 147 height 33
